Goal: Contribute content: Add original content to the website for others to see

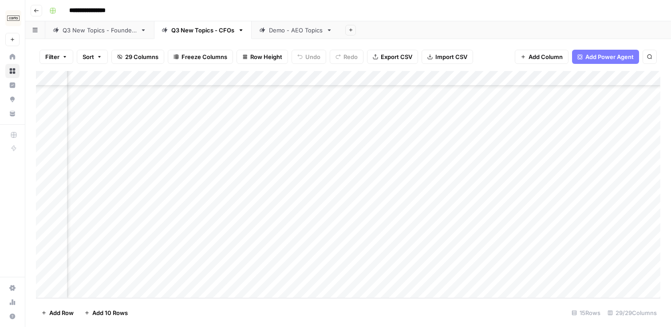
scroll to position [148, 335]
click at [369, 245] on div "Add Column" at bounding box center [348, 184] width 625 height 227
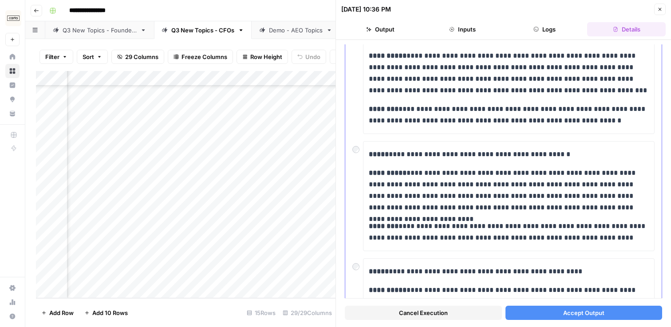
scroll to position [219, 0]
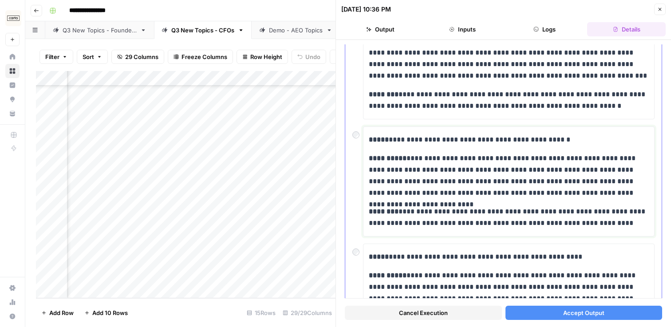
click at [372, 138] on strong "*****" at bounding box center [379, 139] width 20 height 7
click at [526, 314] on button "Accept Output" at bounding box center [584, 313] width 157 height 14
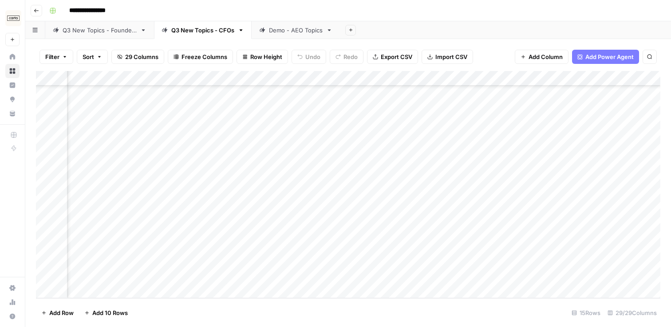
scroll to position [148, 1700]
click at [344, 77] on div "Add Column" at bounding box center [348, 184] width 625 height 227
click at [338, 100] on input "Article (1)" at bounding box center [365, 99] width 90 height 9
drag, startPoint x: 320, startPoint y: 100, endPoint x: 379, endPoint y: 99, distance: 58.6
click at [379, 99] on input "Article (1)" at bounding box center [365, 99] width 90 height 9
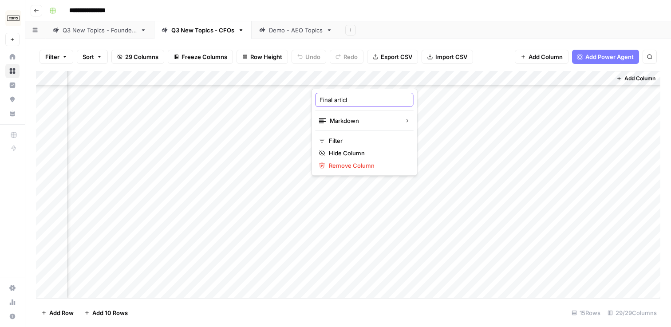
type input "Final article"
click at [459, 8] on div "**********" at bounding box center [354, 11] width 617 height 14
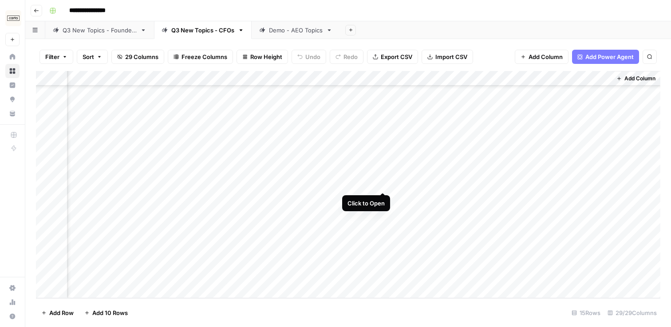
click at [382, 175] on div "Add Column" at bounding box center [348, 184] width 625 height 227
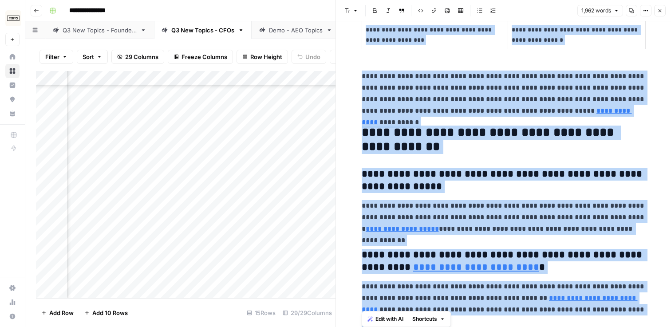
scroll to position [2482, 0]
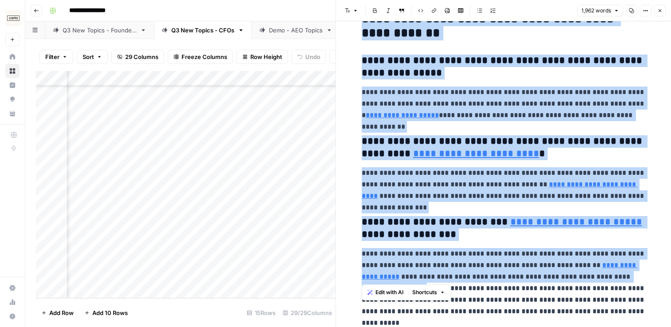
drag, startPoint x: 358, startPoint y: 49, endPoint x: 633, endPoint y: 275, distance: 355.7
click at [613, 156] on h3 "**********" at bounding box center [504, 147] width 284 height 25
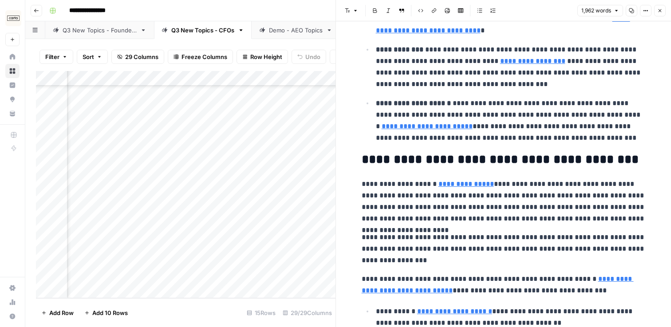
scroll to position [0, 0]
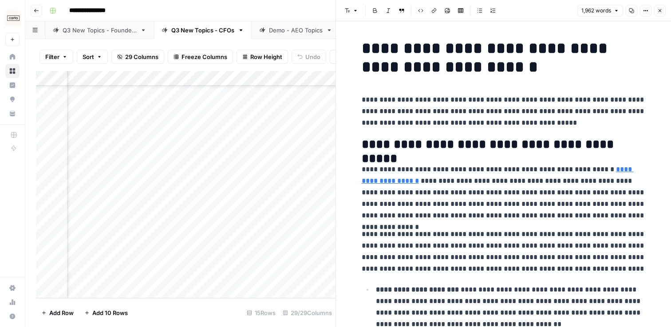
click at [633, 10] on icon "button" at bounding box center [631, 10] width 5 height 5
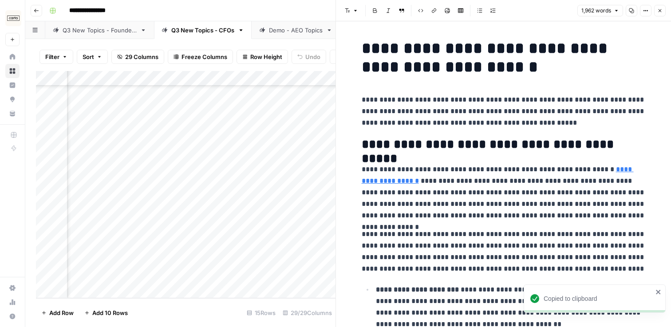
scroll to position [148, 0]
click at [113, 204] on div "Add Column" at bounding box center [186, 184] width 300 height 227
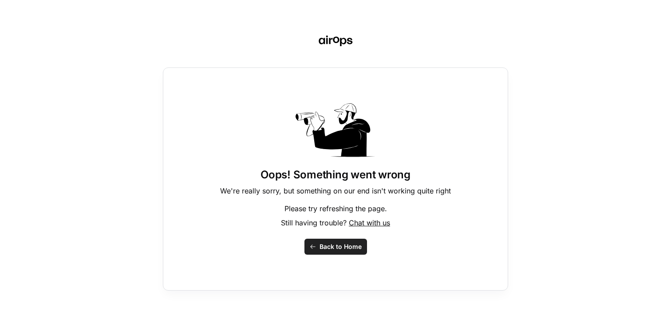
click at [319, 249] on button "Back to Home" at bounding box center [336, 247] width 63 height 16
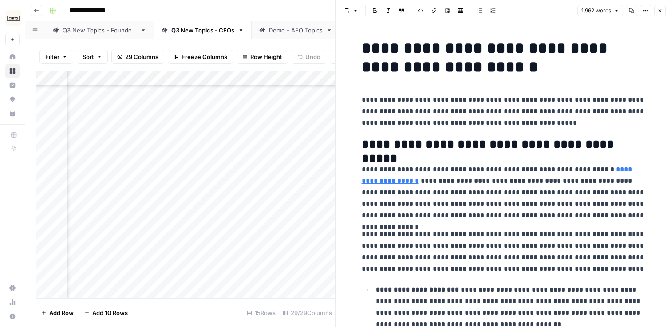
click at [659, 12] on icon "button" at bounding box center [659, 10] width 5 height 5
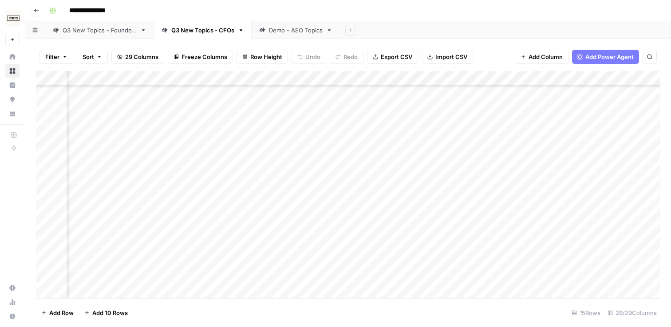
scroll to position [148, 1329]
click at [268, 176] on div "Add Column" at bounding box center [348, 184] width 625 height 227
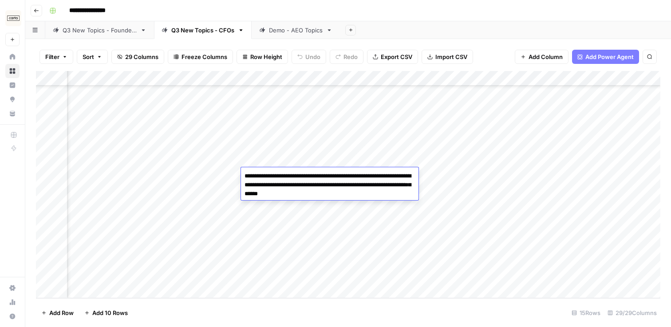
drag, startPoint x: 244, startPoint y: 176, endPoint x: 375, endPoint y: 197, distance: 132.6
click at [375, 197] on textarea "**********" at bounding box center [330, 185] width 178 height 30
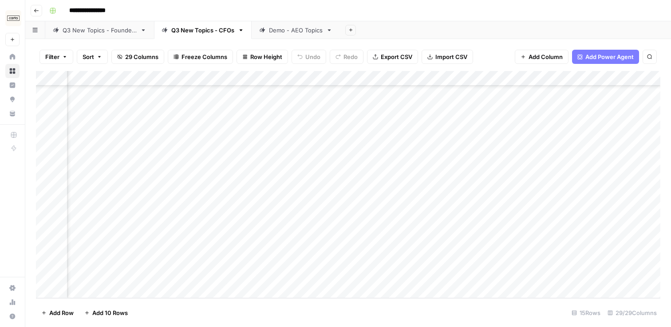
click at [226, 183] on div "Add Column" at bounding box center [348, 184] width 625 height 227
click at [383, 200] on div "Add Column" at bounding box center [348, 184] width 625 height 227
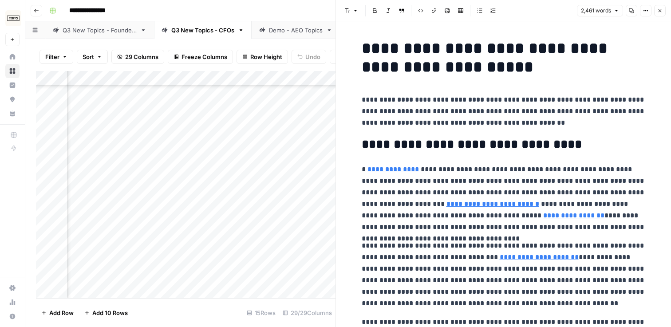
click at [633, 11] on icon "button" at bounding box center [631, 10] width 5 height 5
click at [464, 49] on h1 "**********" at bounding box center [504, 57] width 284 height 37
click at [531, 66] on h1 "**********" at bounding box center [504, 57] width 284 height 37
click at [657, 11] on icon "button" at bounding box center [659, 10] width 5 height 5
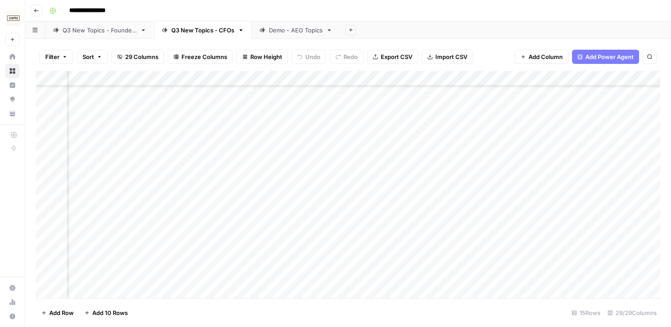
scroll to position [148, 1057]
